Goal: Transaction & Acquisition: Purchase product/service

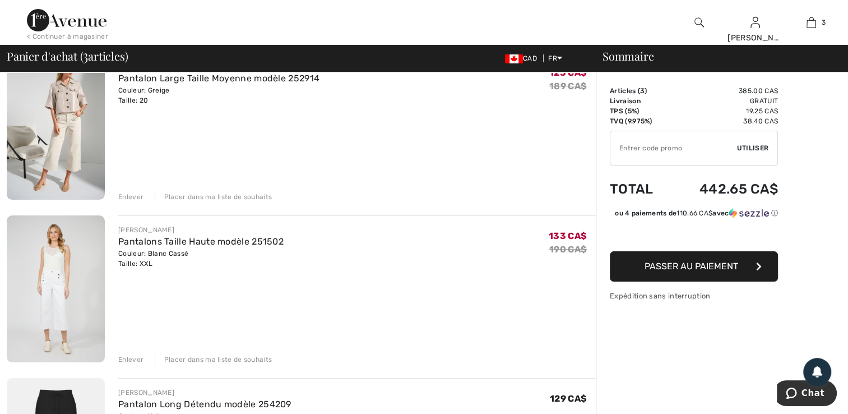
scroll to position [135, 0]
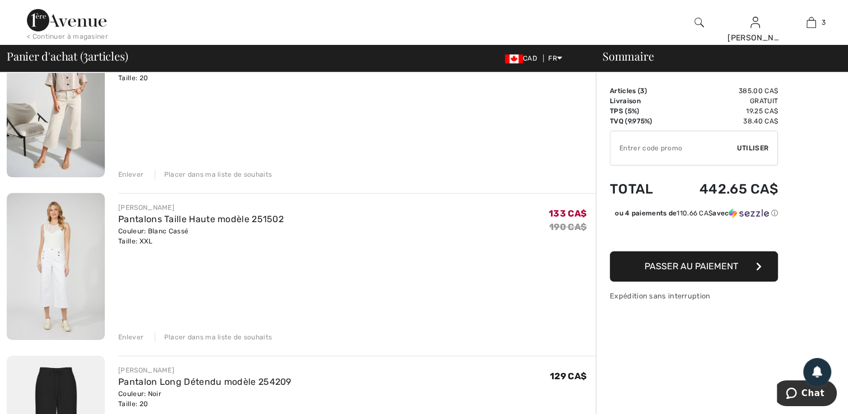
click at [132, 173] on div "Enlever" at bounding box center [130, 174] width 25 height 10
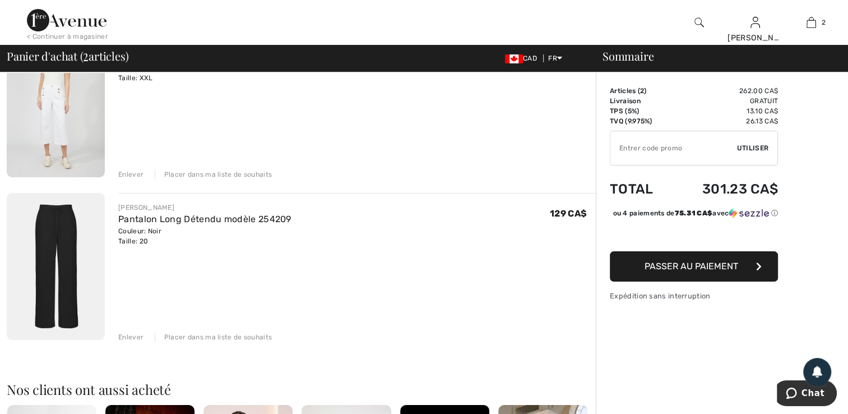
scroll to position [120, 0]
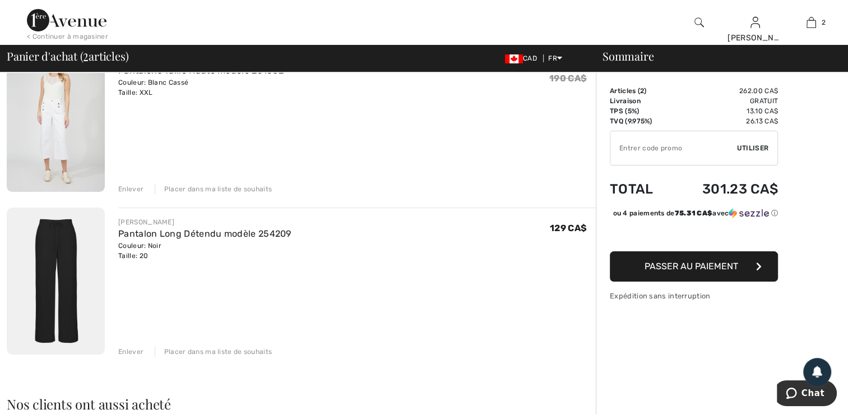
click at [135, 187] on div "Enlever" at bounding box center [130, 189] width 25 height 10
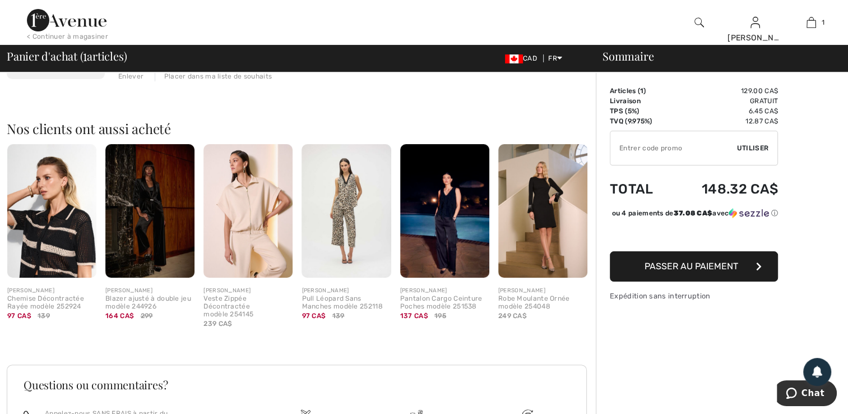
scroll to position [262, 0]
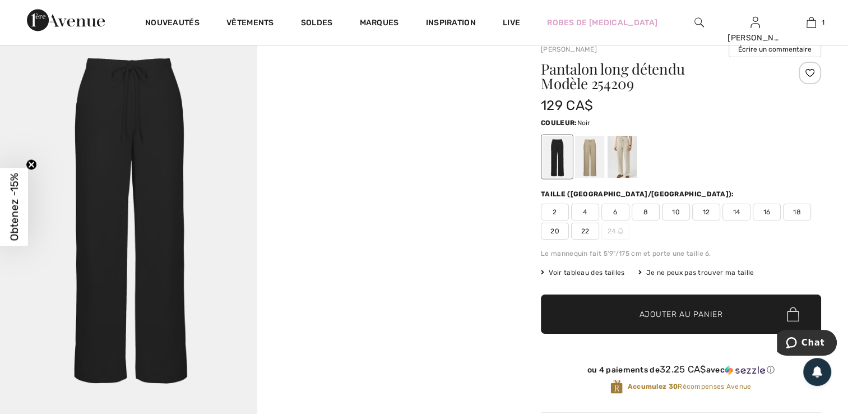
scroll to position [30, 0]
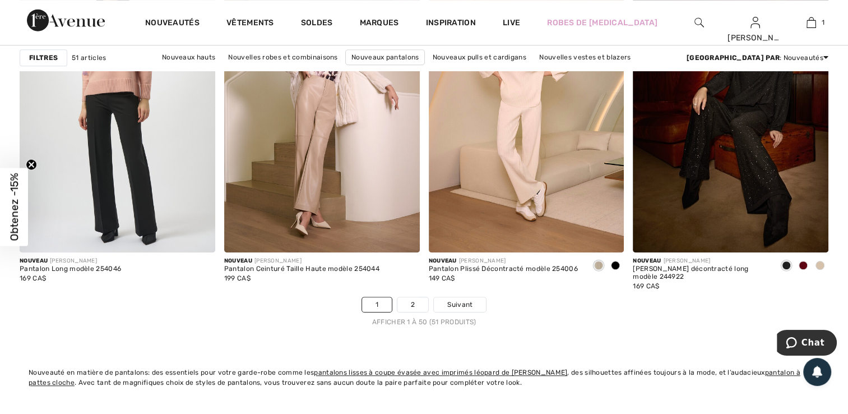
scroll to position [5164, 0]
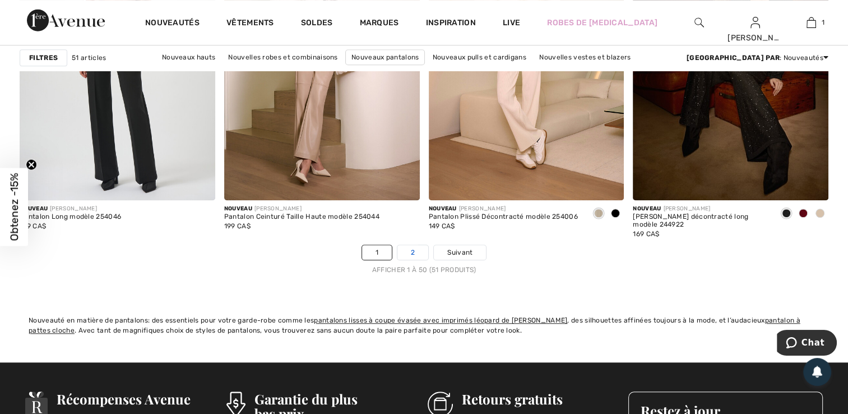
click at [413, 250] on link "2" at bounding box center [413, 252] width 31 height 15
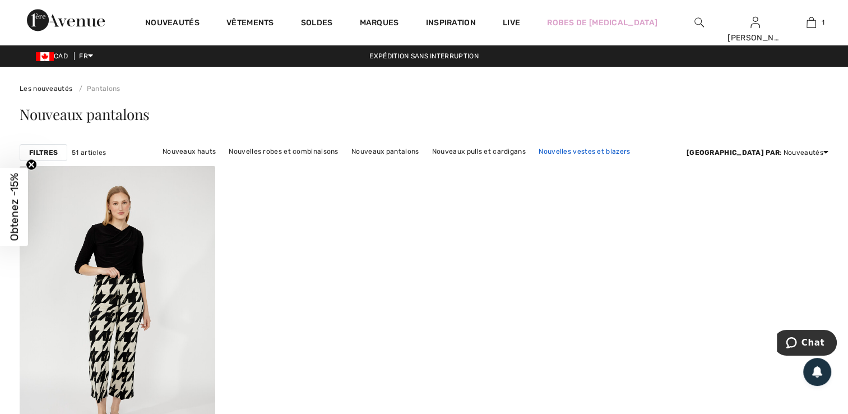
click at [615, 150] on link "Nouvelles vestes et blazers" at bounding box center [584, 151] width 103 height 15
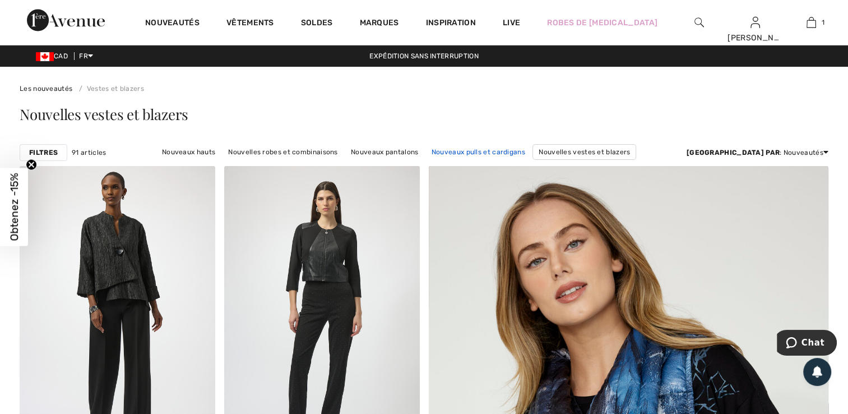
click at [514, 150] on link "Nouveaux pulls et cardigans" at bounding box center [478, 152] width 105 height 15
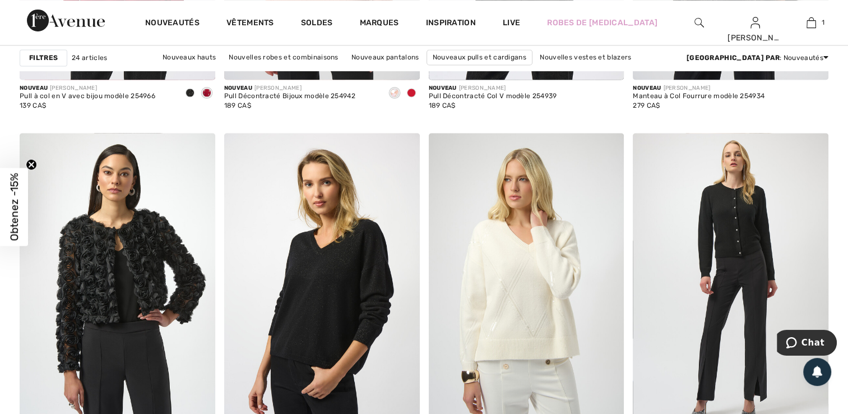
scroll to position [1869, 0]
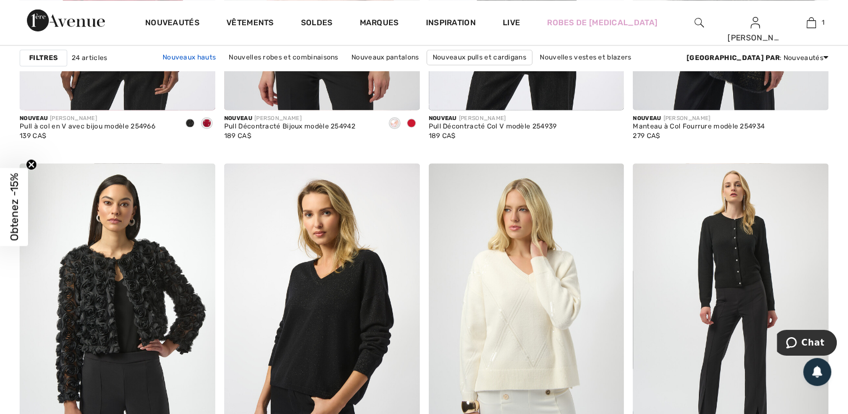
click at [222, 54] on link "Nouveaux hauts" at bounding box center [189, 57] width 64 height 15
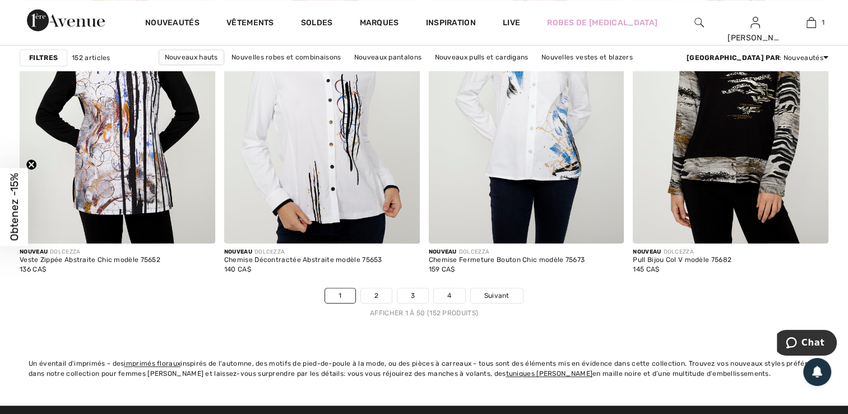
scroll to position [5159, 0]
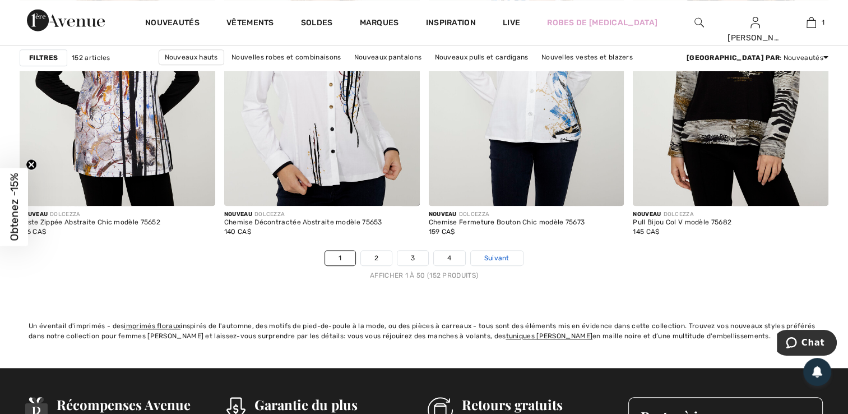
click at [502, 260] on span "Suivant" at bounding box center [497, 258] width 25 height 10
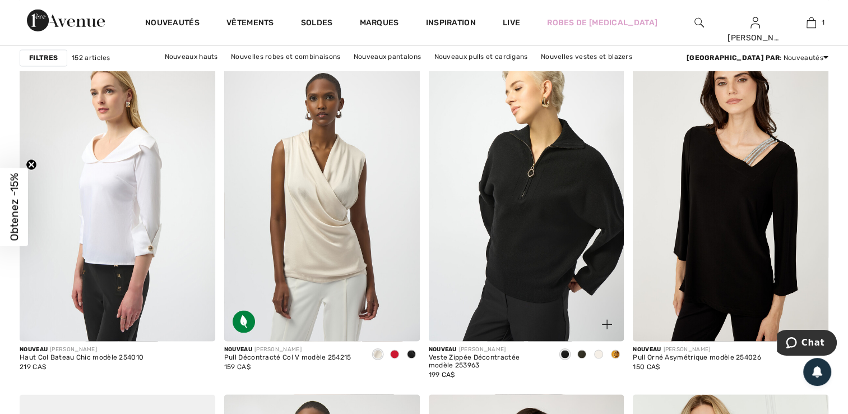
click at [615, 352] on span at bounding box center [615, 353] width 9 height 9
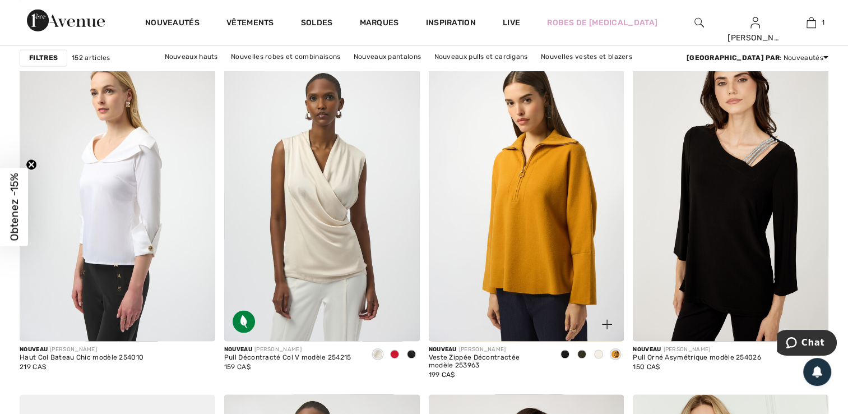
click at [601, 356] on span at bounding box center [598, 353] width 9 height 9
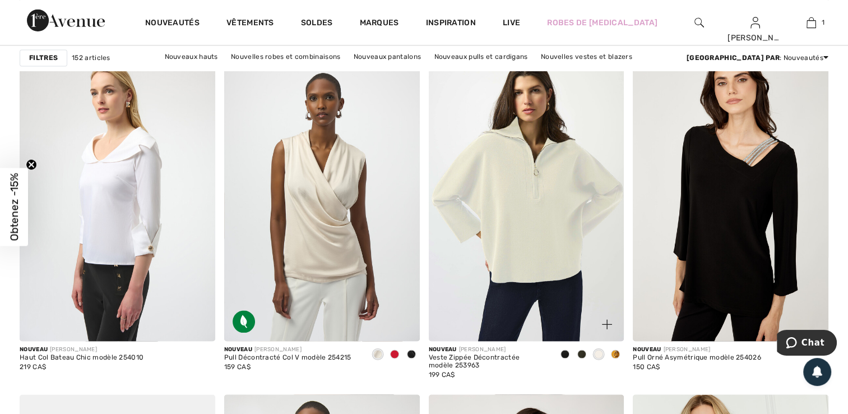
click at [620, 349] on div at bounding box center [615, 354] width 17 height 19
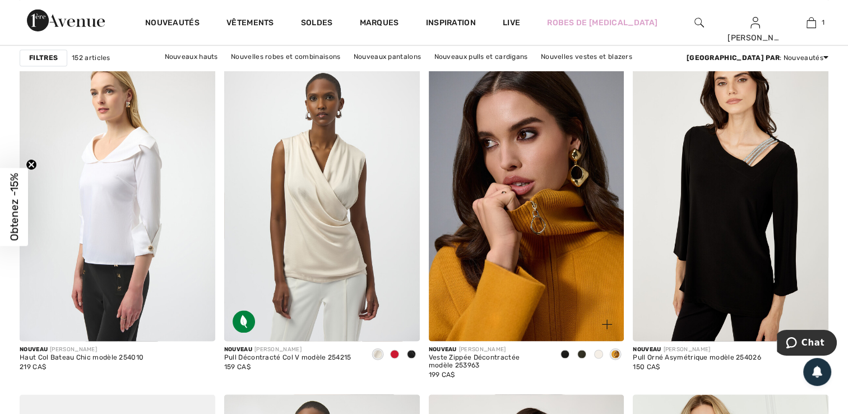
click at [527, 235] on img at bounding box center [527, 194] width 196 height 293
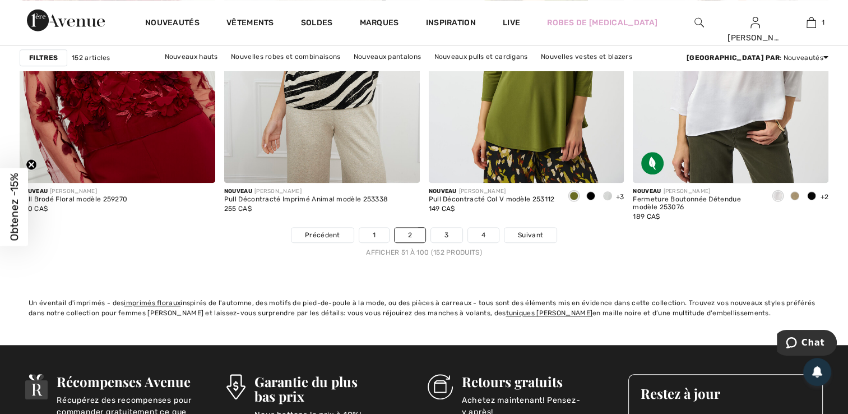
scroll to position [5234, 0]
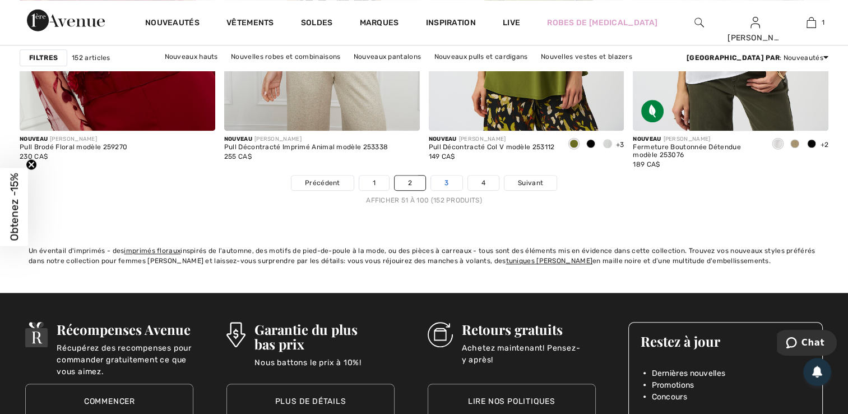
click at [450, 179] on link "3" at bounding box center [446, 183] width 31 height 15
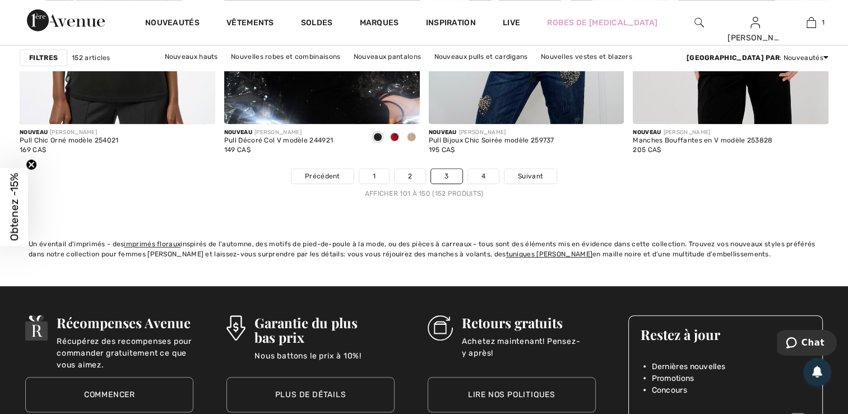
scroll to position [5248, 0]
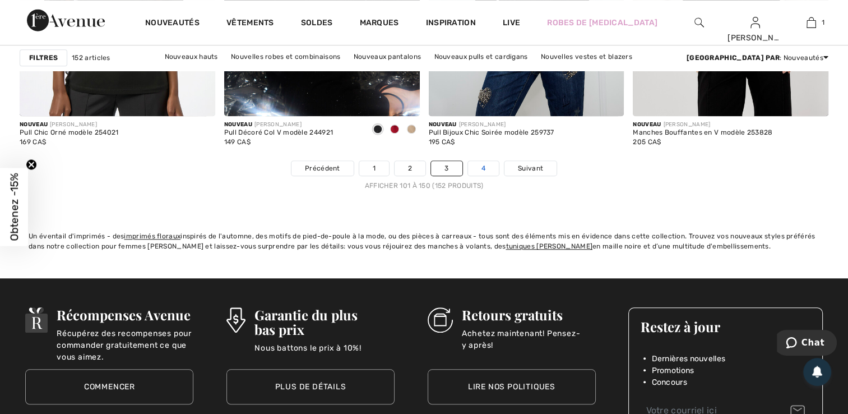
click at [483, 168] on link "4" at bounding box center [483, 168] width 31 height 15
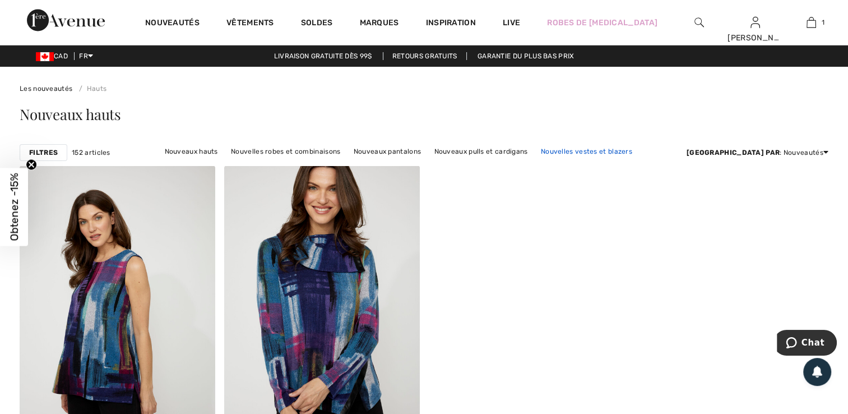
click at [596, 150] on link "Nouvelles vestes et blazers" at bounding box center [587, 151] width 103 height 15
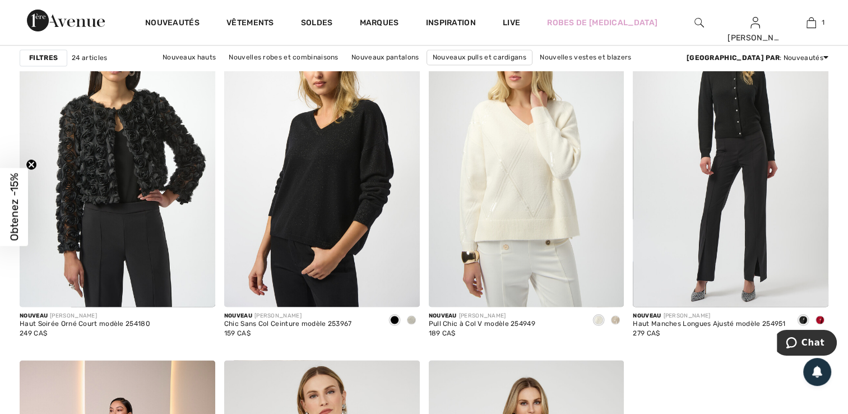
scroll to position [1973, 0]
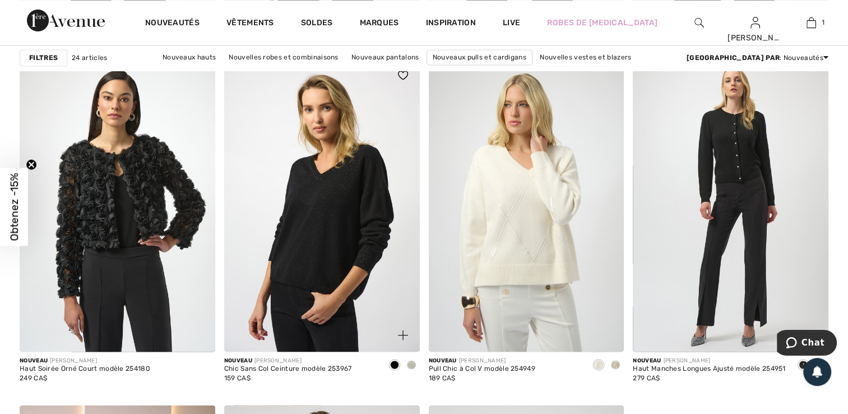
click at [411, 362] on span at bounding box center [411, 364] width 9 height 9
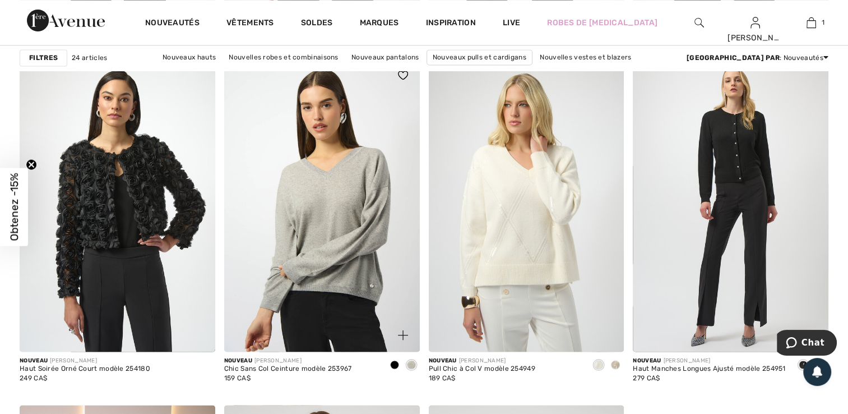
click at [414, 363] on span at bounding box center [411, 364] width 9 height 9
click at [412, 363] on span at bounding box center [411, 364] width 9 height 9
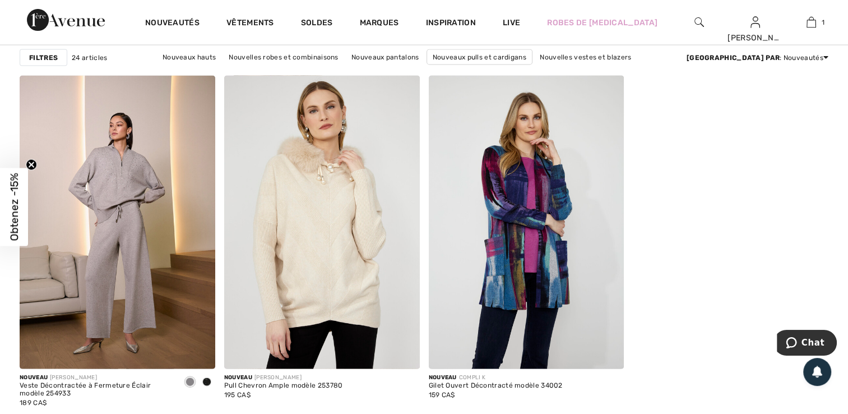
scroll to position [2355, 0]
